Goal: Task Accomplishment & Management: Complete application form

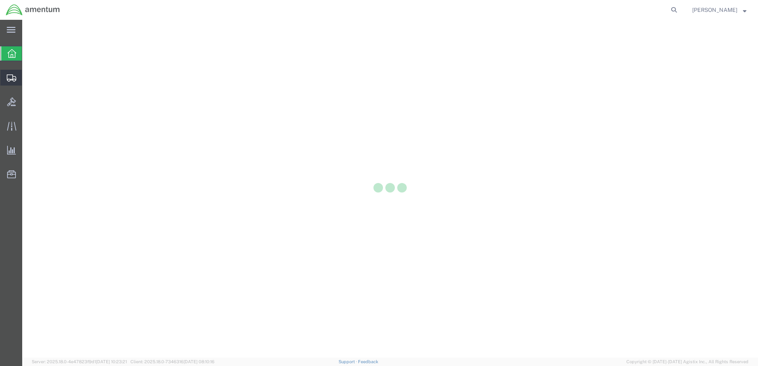
click at [17, 79] on div at bounding box center [11, 78] width 22 height 16
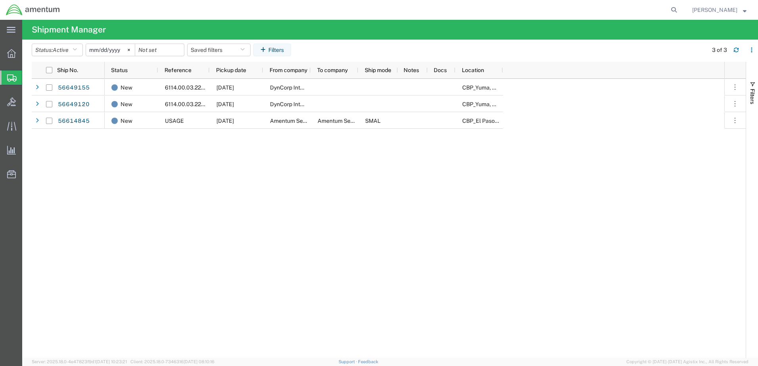
click at [0, 0] on span "Create from Template" at bounding box center [0, 0] width 0 height 0
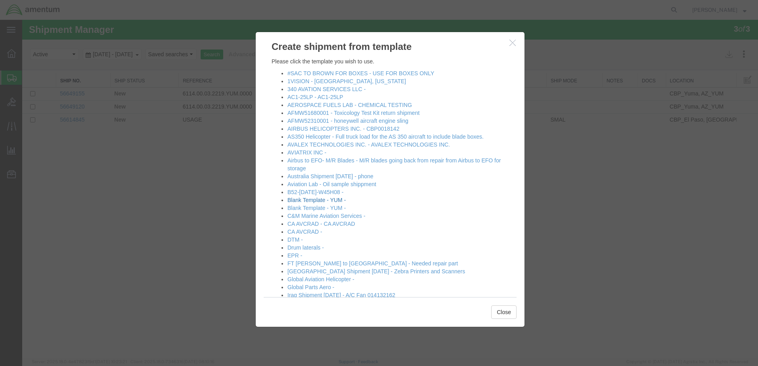
click at [346, 203] on link "Blank Template - YUM -" at bounding box center [317, 200] width 58 height 6
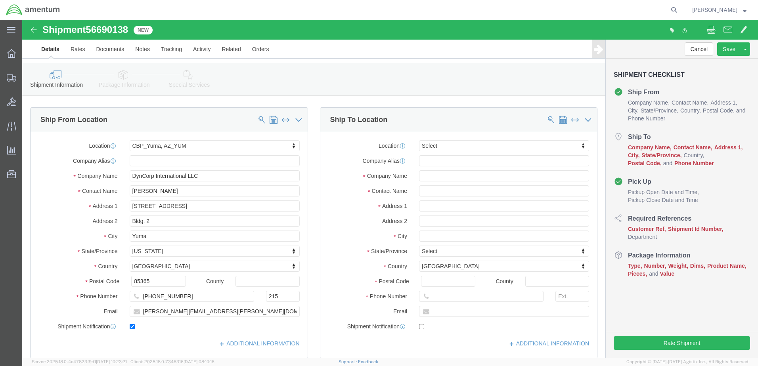
select select "49951"
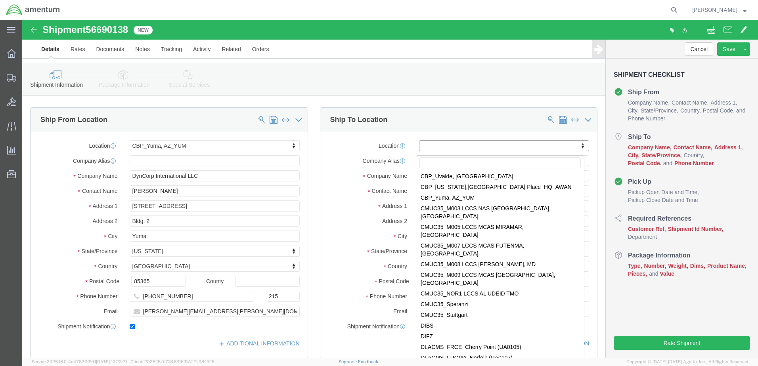
scroll to position [1983, 0]
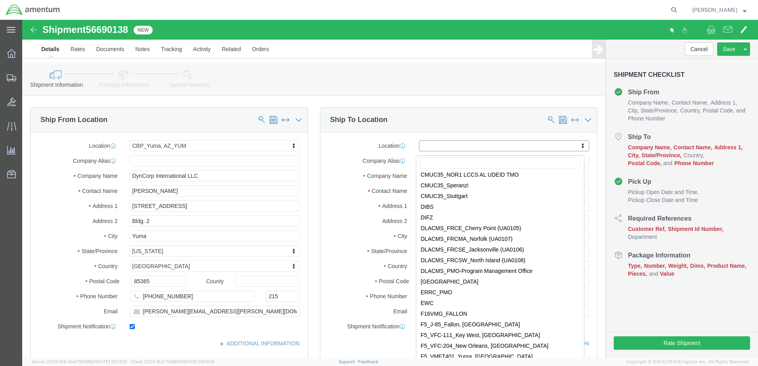
select select "49939"
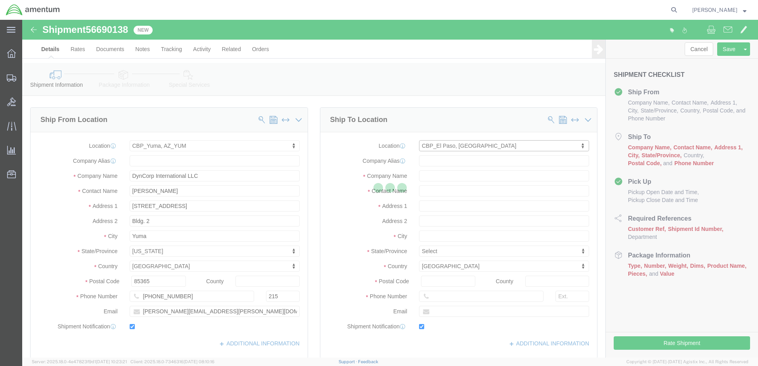
type input "Amentum Services, Inc"
type input "[DATE][PERSON_NAME]"
type input "[STREET_ADDRESS][PERSON_NAME]"
type input "[GEOGRAPHIC_DATA]"
type input "79925"
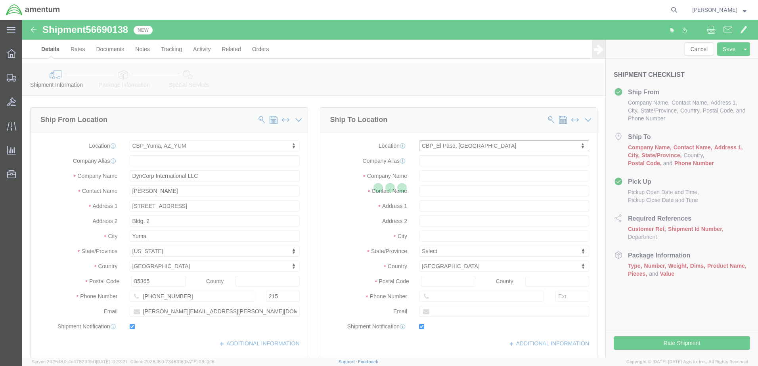
type input "[PHONE_NUMBER]"
type input "[DATE][EMAIL_ADDRESS][PERSON_NAME][DOMAIN_NAME]"
checkbox input "true"
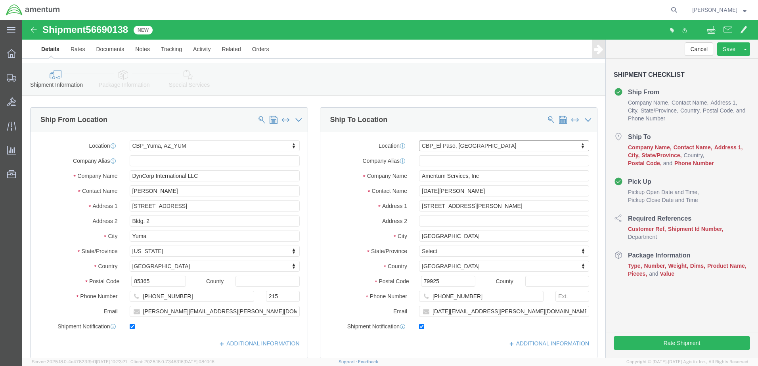
select select "[GEOGRAPHIC_DATA]"
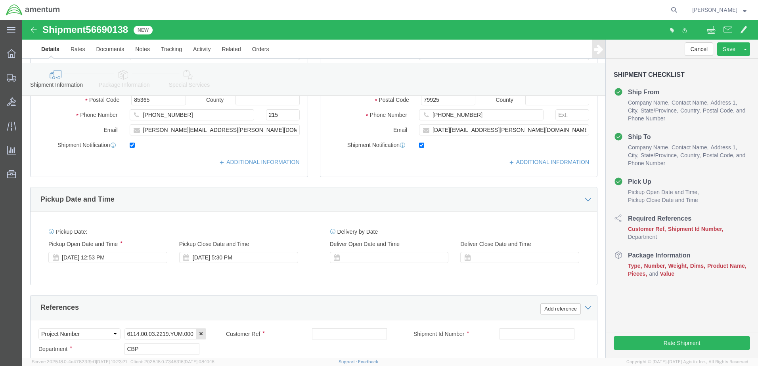
scroll to position [278, 0]
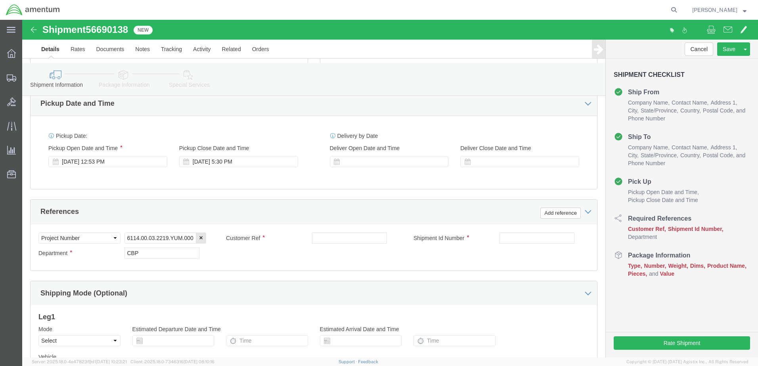
drag, startPoint x: 92, startPoint y: 190, endPoint x: 96, endPoint y: 164, distance: 25.7
click div "[DATE] 12:53 PM"
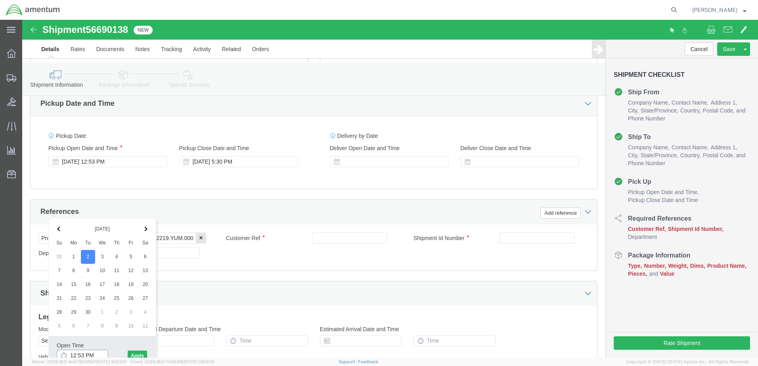
scroll to position [281, 0]
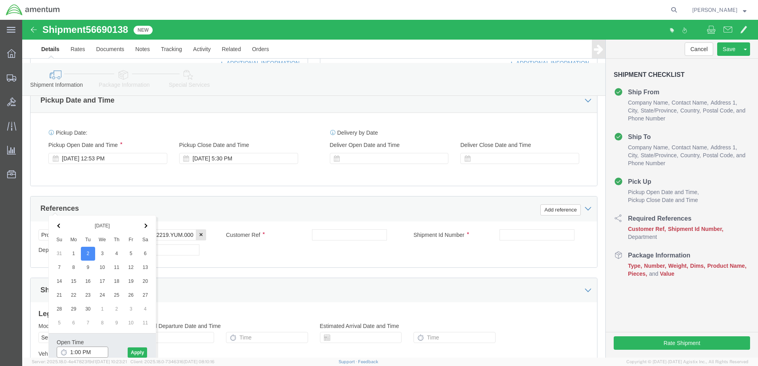
type input "1:30 PM"
click button "Apply"
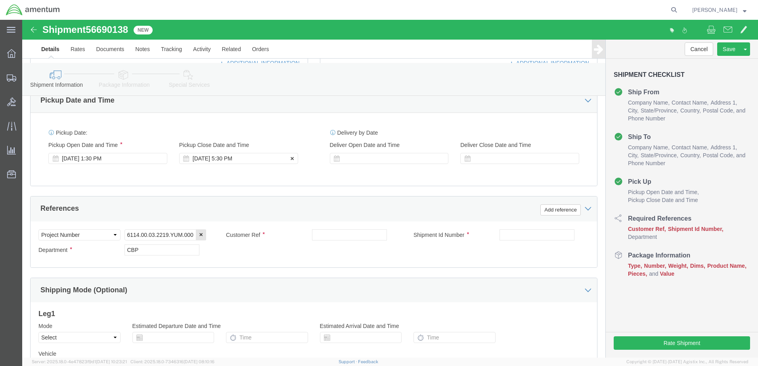
click div "[DATE] 5:30 PM"
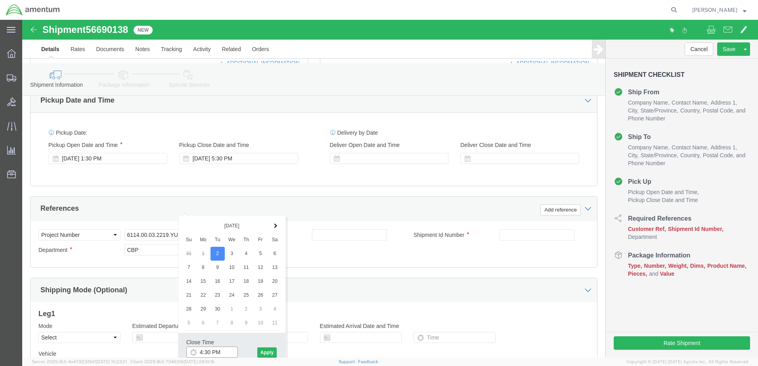
type input "4:00 PM"
click button "Apply"
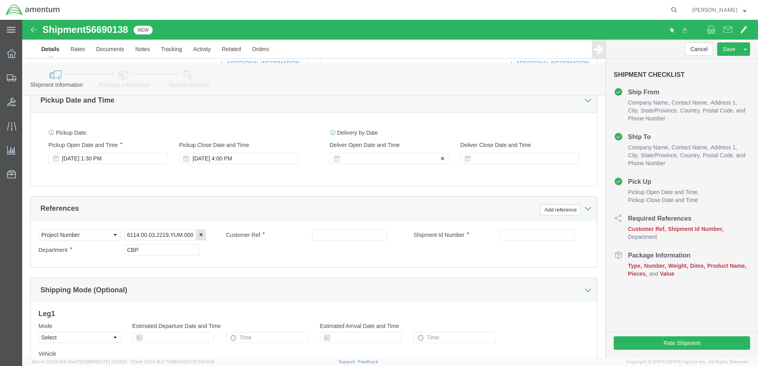
click div
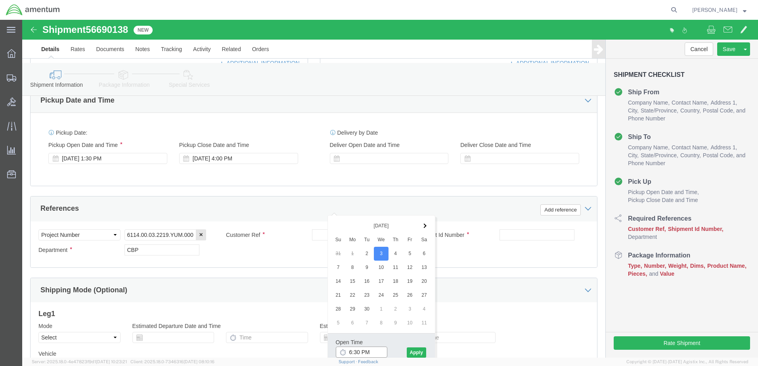
click input "6:30 PM"
type input "8:30 AM"
click div
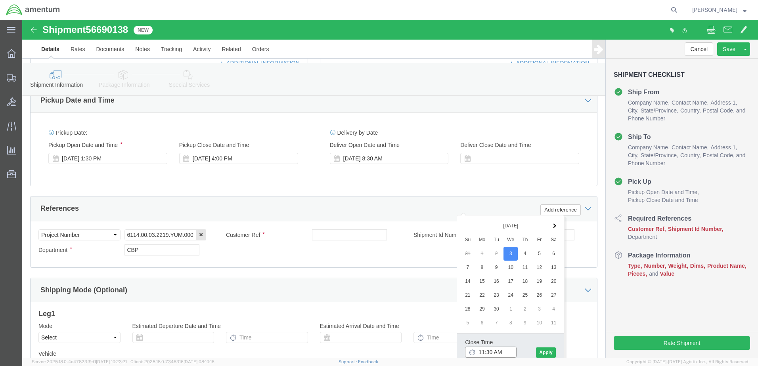
type input "12:30 PM"
click button "Apply"
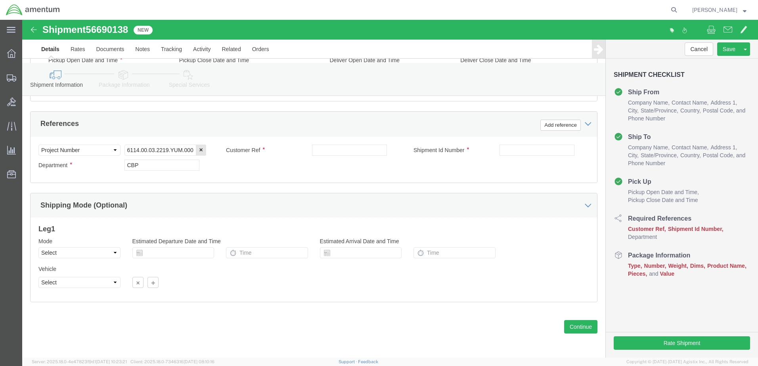
scroll to position [400, 0]
click input "text"
paste input "328229"
type input "328229"
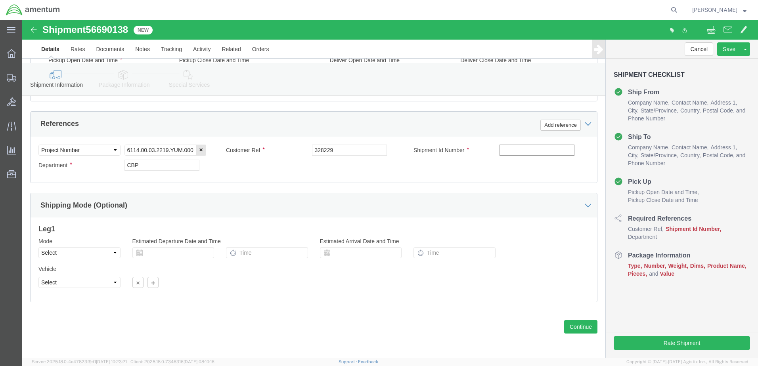
click input "text"
paste input "95992"
type input "95992"
click input "328229"
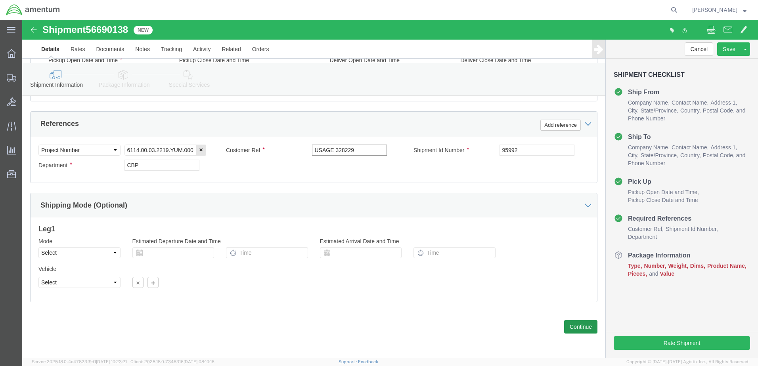
type input "USAGE 328229"
click button "Continue"
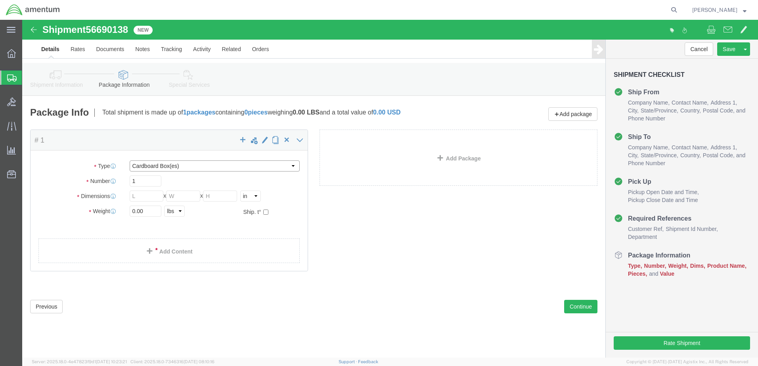
click select "Select BCK Boxes Bale(s) Basket(s) Bolt(s) Bottle(s) Buckets Bulk Bundle(s) Can…"
select select "MBX"
click select "Select BCK Boxes Bale(s) Basket(s) Bolt(s) Bottle(s) Buckets Bulk Bundle(s) Can…"
type input "13.00"
type input "11.50"
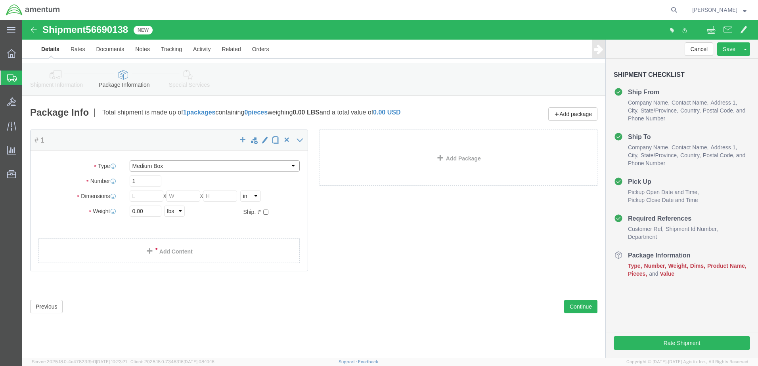
type input "2.50"
click input "0.00"
type input "1"
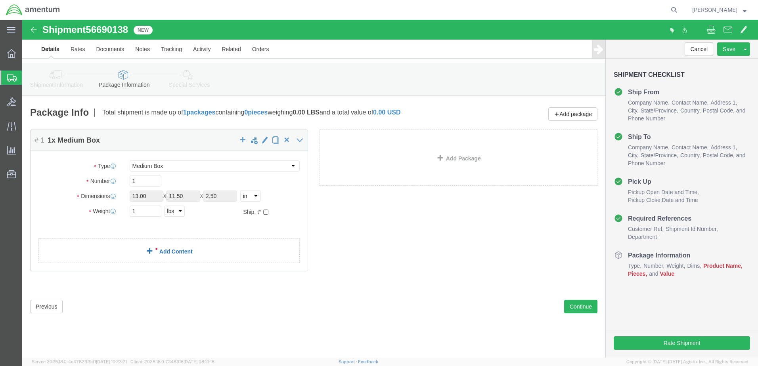
click div "Package Content # 1 1 x Medium Box Package Type Select BCK Boxes Bale(s) Basket…"
click link "Add Content"
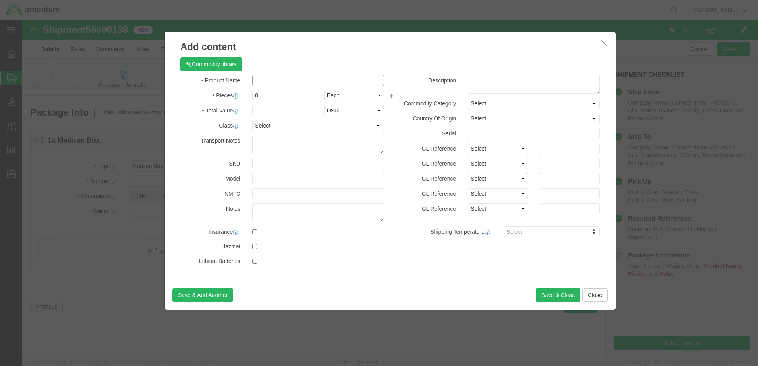
click input "text"
paste input "HYD PUMP DRIVE BEARING"
type input "HYD PUMP DRIVE BEARING"
click textarea
paste textarea "HYD PUMP DRIVE BEARING"
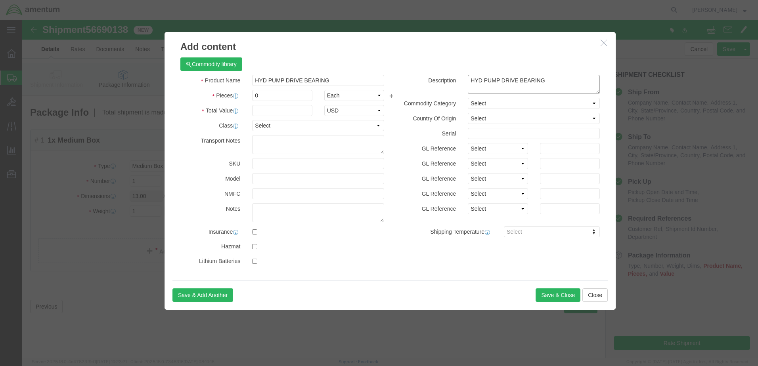
type textarea "HYD PUMP DRIVE BEARING"
click input "0"
type input "1"
type input "750"
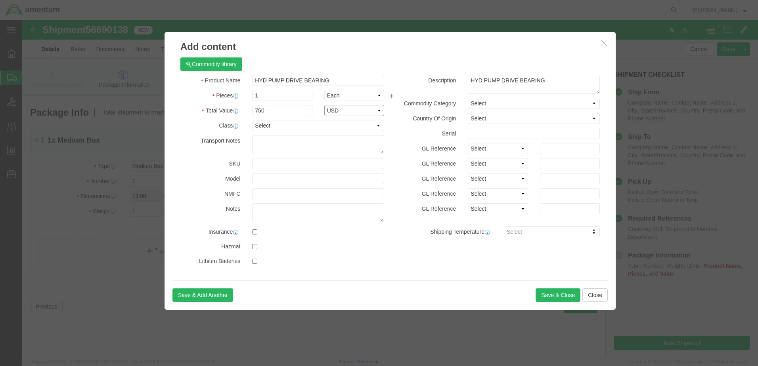
select select "USD"
click input "text"
paste input "704A33651206"
type input "704A33651206"
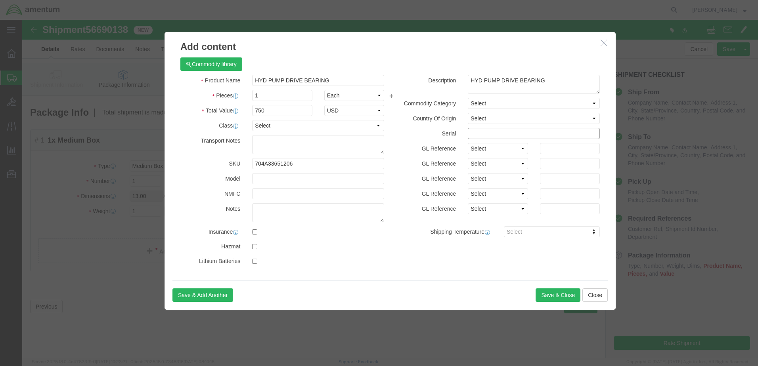
click input "text"
paste input "R/NA16515"
type input "R/NA16515"
click button "Save & Close"
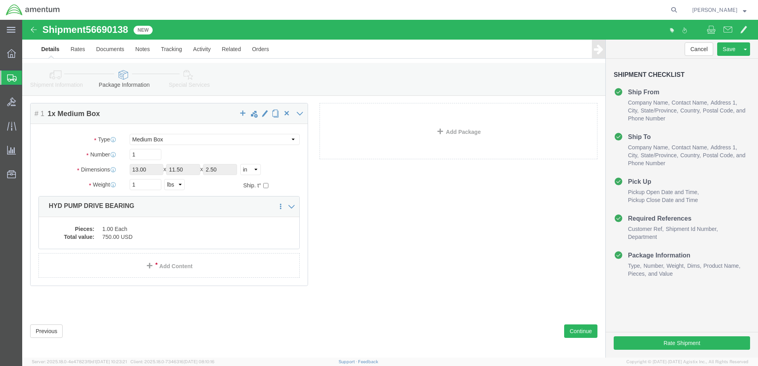
scroll to position [44, 0]
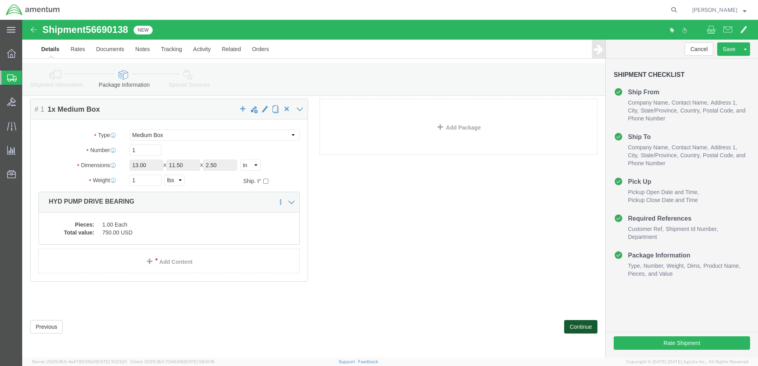
click button "Continue"
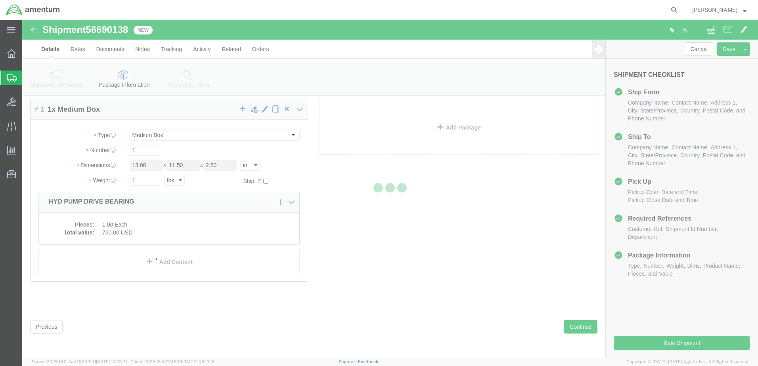
select select
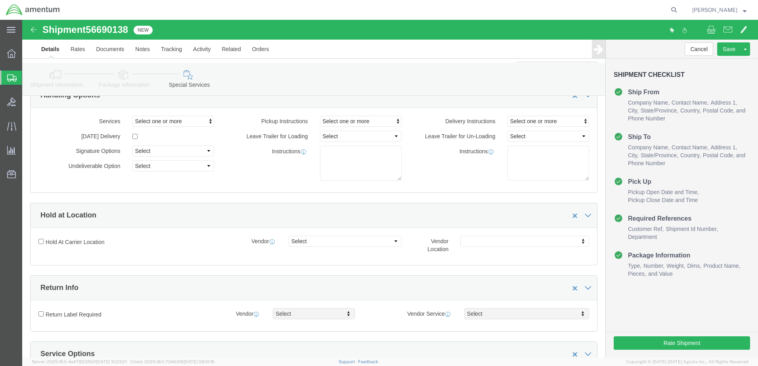
select select "DEPARTMENT"
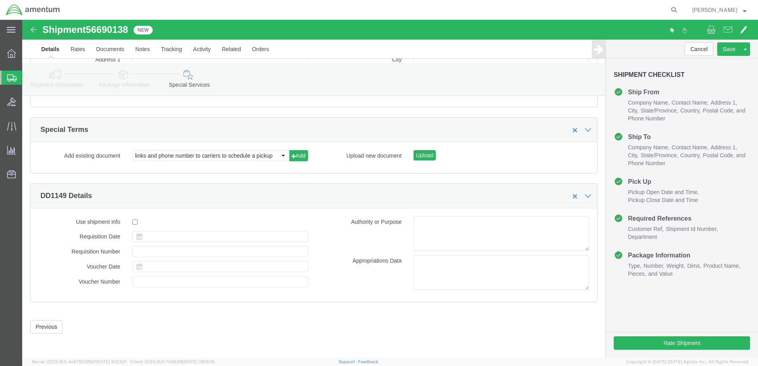
scroll to position [1096, 0]
click button "Rate Shipment"
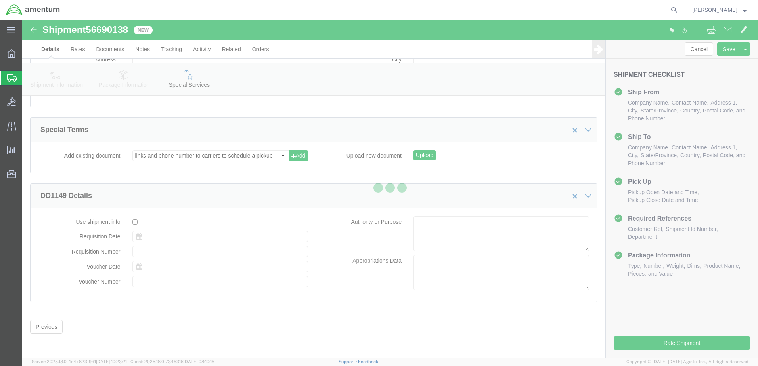
scroll to position [126, 0]
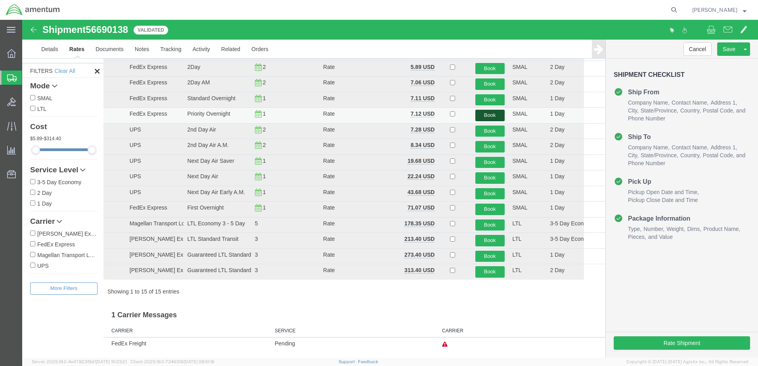
click at [485, 110] on button "Book" at bounding box center [490, 116] width 29 height 12
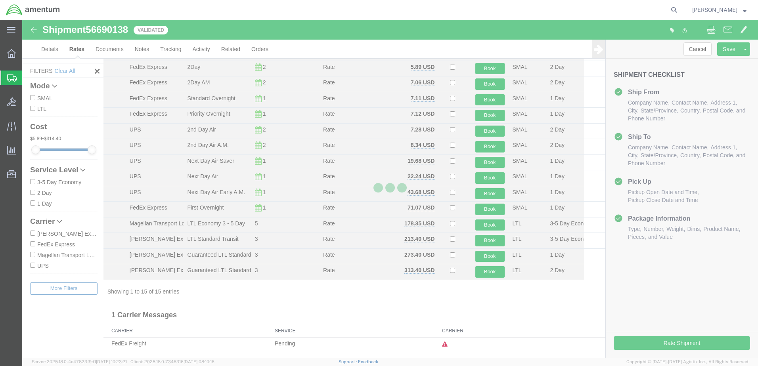
scroll to position [0, 0]
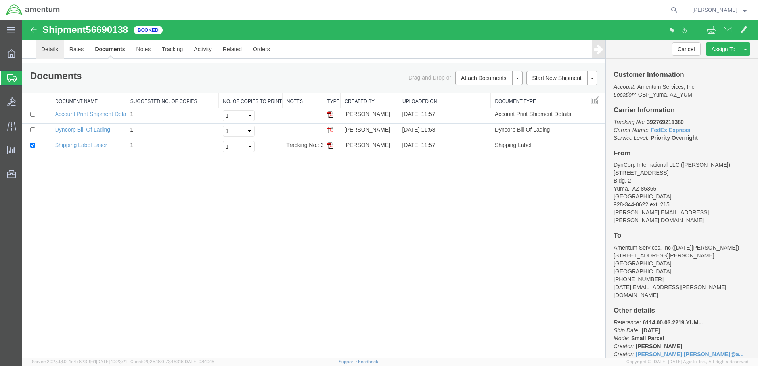
click at [54, 54] on link "Details" at bounding box center [50, 49] width 28 height 19
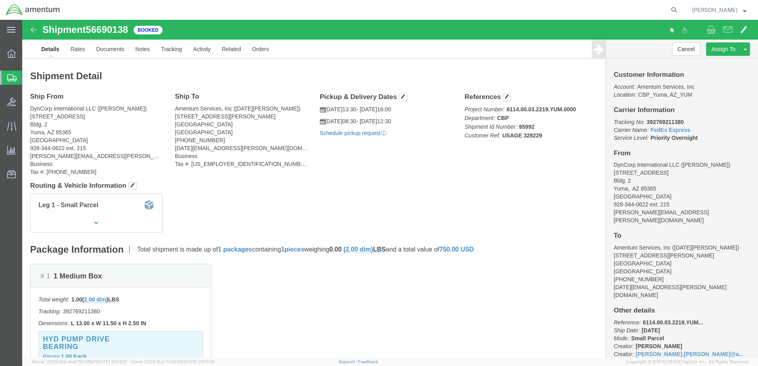
click link "Schedule pickup request"
click link "Documents"
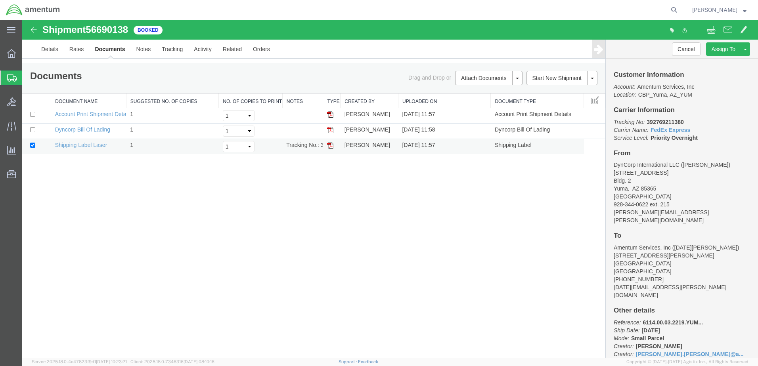
click at [330, 149] on img at bounding box center [330, 145] width 6 height 6
drag, startPoint x: 662, startPoint y: 132, endPoint x: 714, endPoint y: 134, distance: 51.6
click at [714, 134] on p "Tracking No: 392769211380 Carrier Name: FedEx Express FedEx Express Service Lev…" at bounding box center [682, 130] width 136 height 24
drag, startPoint x: 714, startPoint y: 134, endPoint x: 701, endPoint y: 134, distance: 12.3
copy b "392769211380"
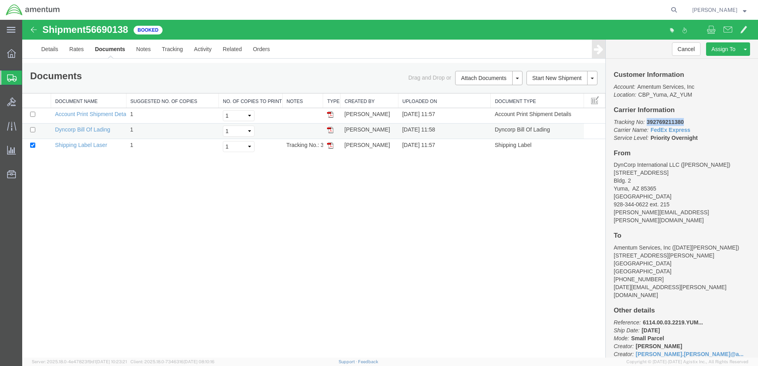
drag, startPoint x: 330, startPoint y: 139, endPoint x: 324, endPoint y: 142, distance: 6.3
click at [330, 133] on img at bounding box center [330, 130] width 6 height 6
